Goal: Check status: Check status

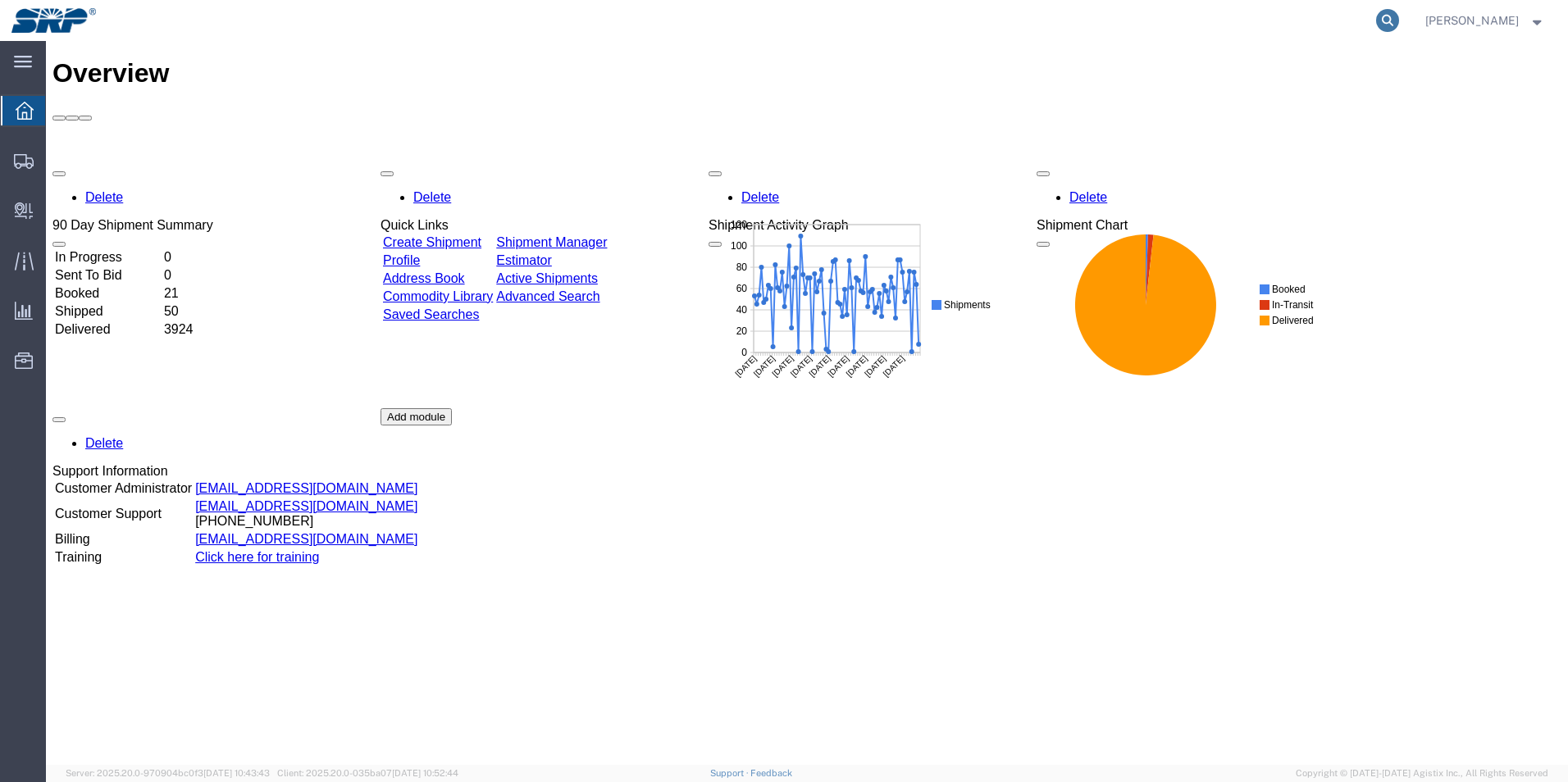
click at [1399, 23] on icon at bounding box center [1388, 21] width 23 height 23
click at [1000, 24] on input "search" at bounding box center [1127, 20] width 499 height 39
paste input "TBA324616221810"
type input "TBA324616221810"
click at [1399, 22] on icon at bounding box center [1388, 21] width 23 height 23
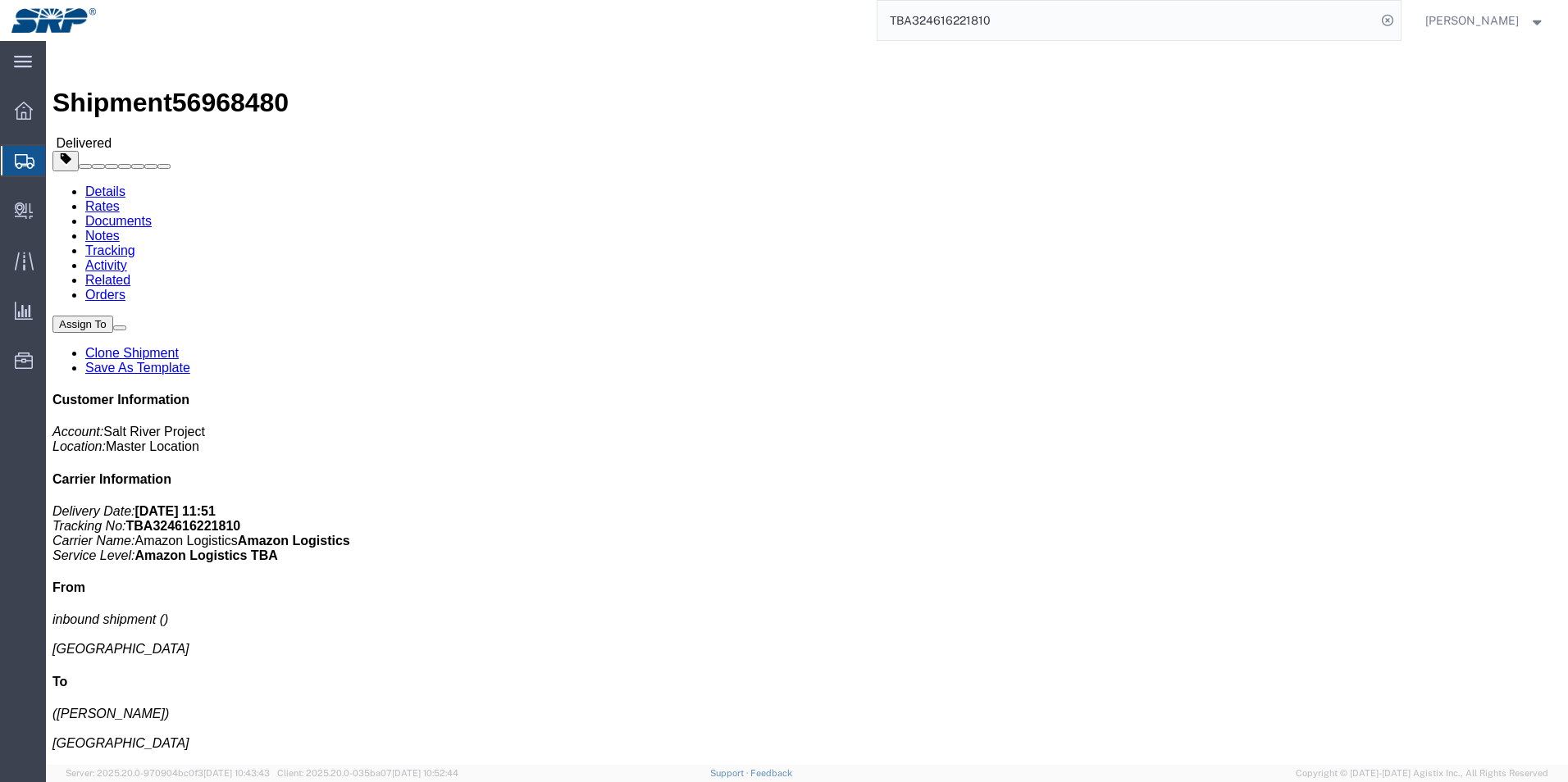
click link "Documents"
